Goal: Book appointment/travel/reservation

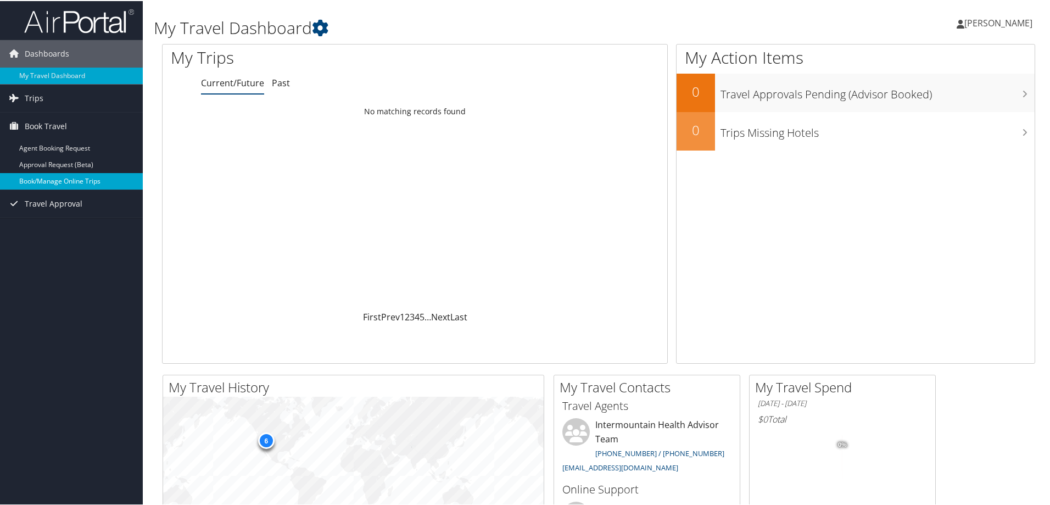
click at [41, 175] on link "Book/Manage Online Trips" at bounding box center [71, 180] width 143 height 16
